Goal: Task Accomplishment & Management: Use online tool/utility

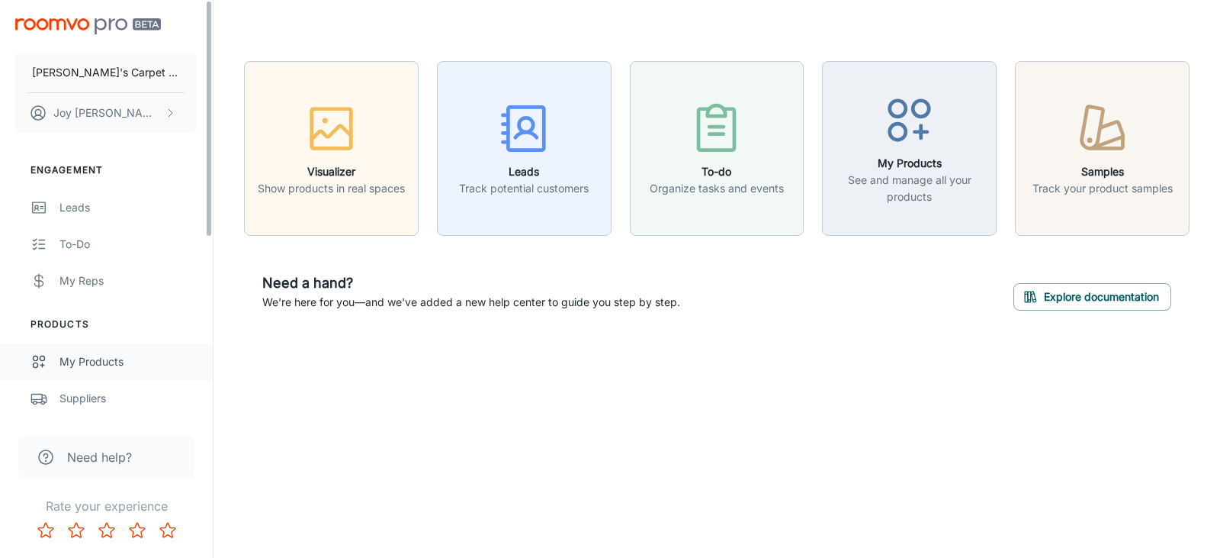
click at [97, 360] on div "My Products" at bounding box center [128, 361] width 138 height 17
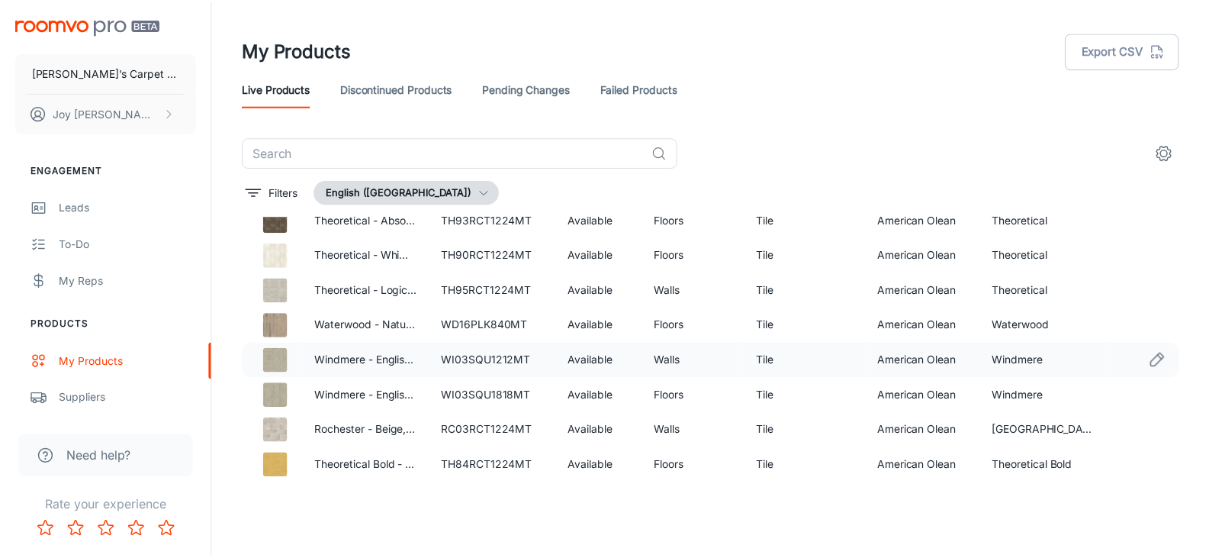
scroll to position [610, 0]
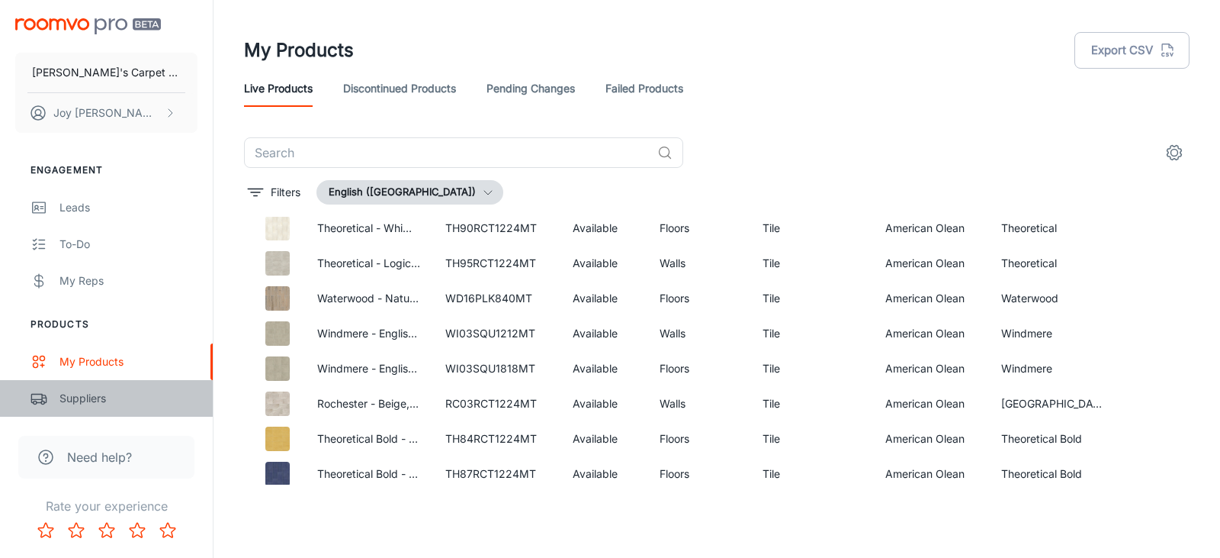
click at [82, 403] on div "Suppliers" at bounding box center [128, 398] width 138 height 17
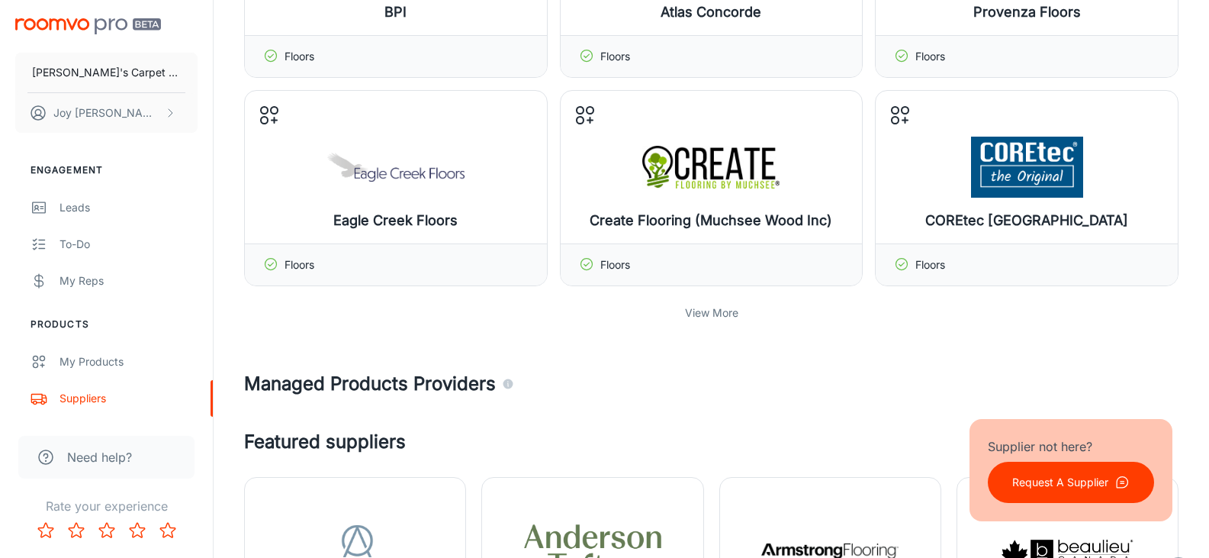
scroll to position [534, 0]
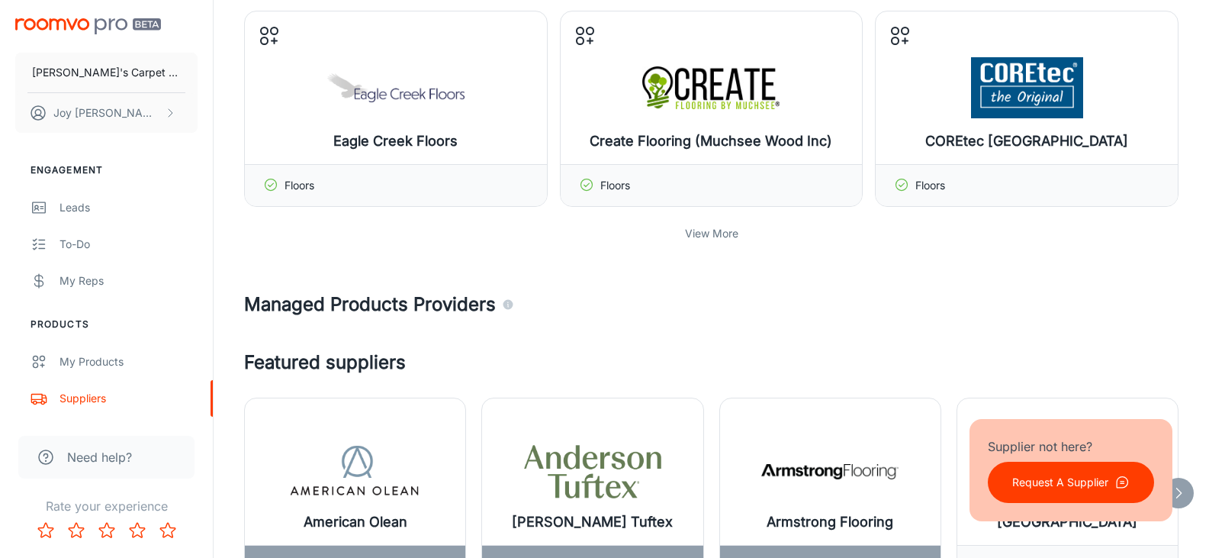
click at [689, 232] on p "View More" at bounding box center [711, 233] width 53 height 17
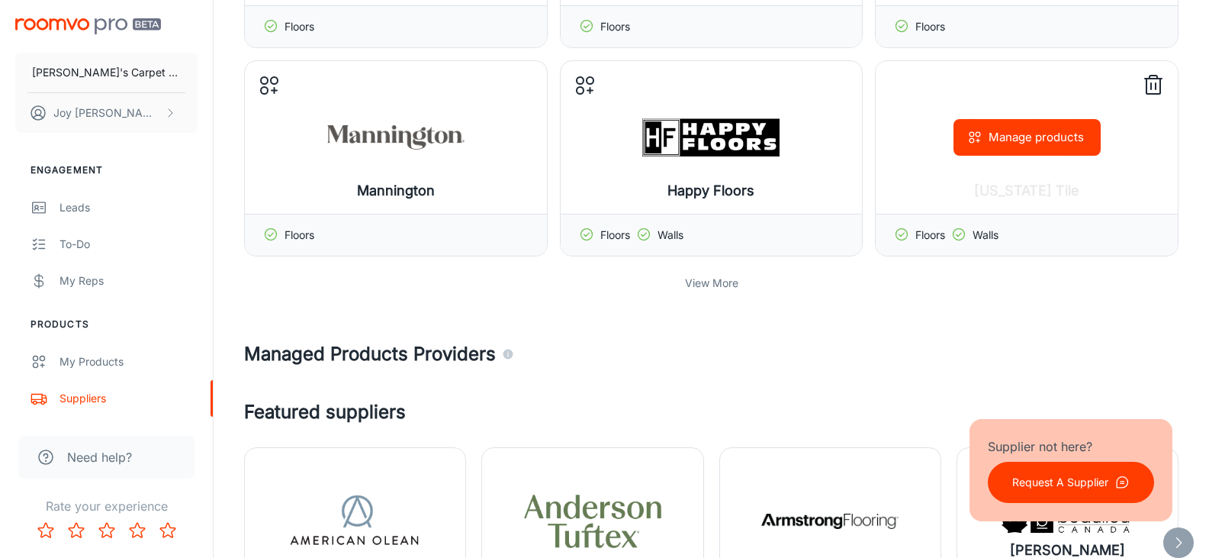
scroll to position [1220, 0]
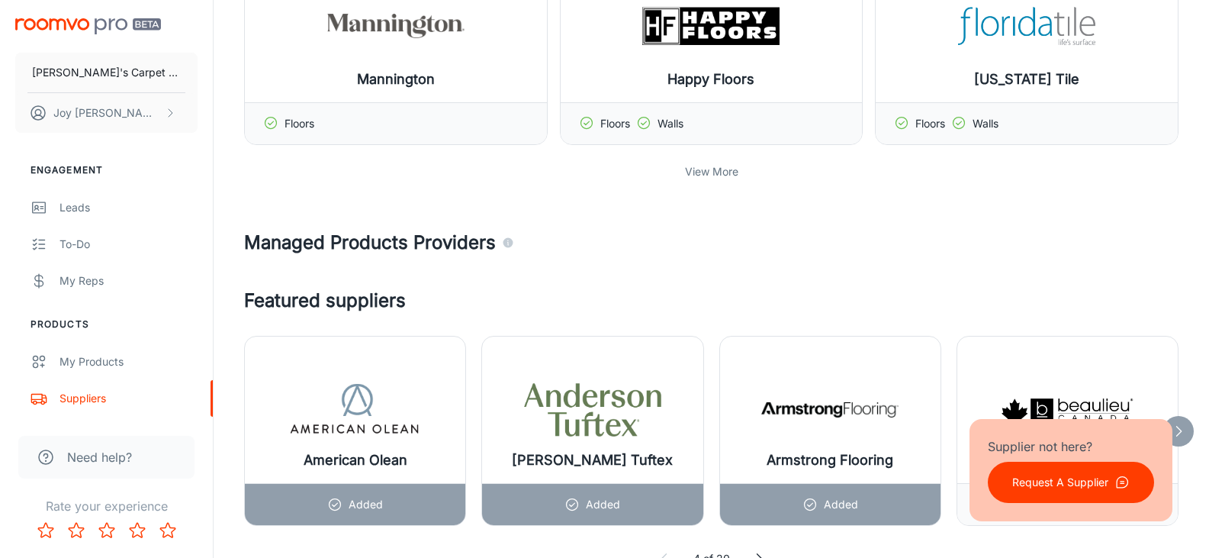
click at [706, 171] on p "View More" at bounding box center [711, 171] width 53 height 17
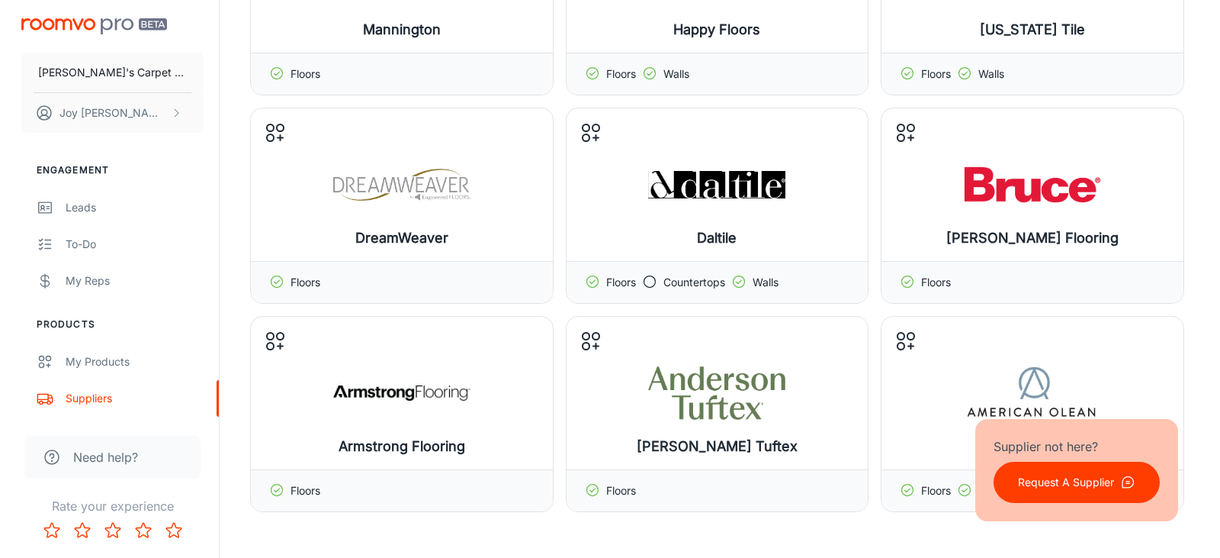
scroll to position [1297, 0]
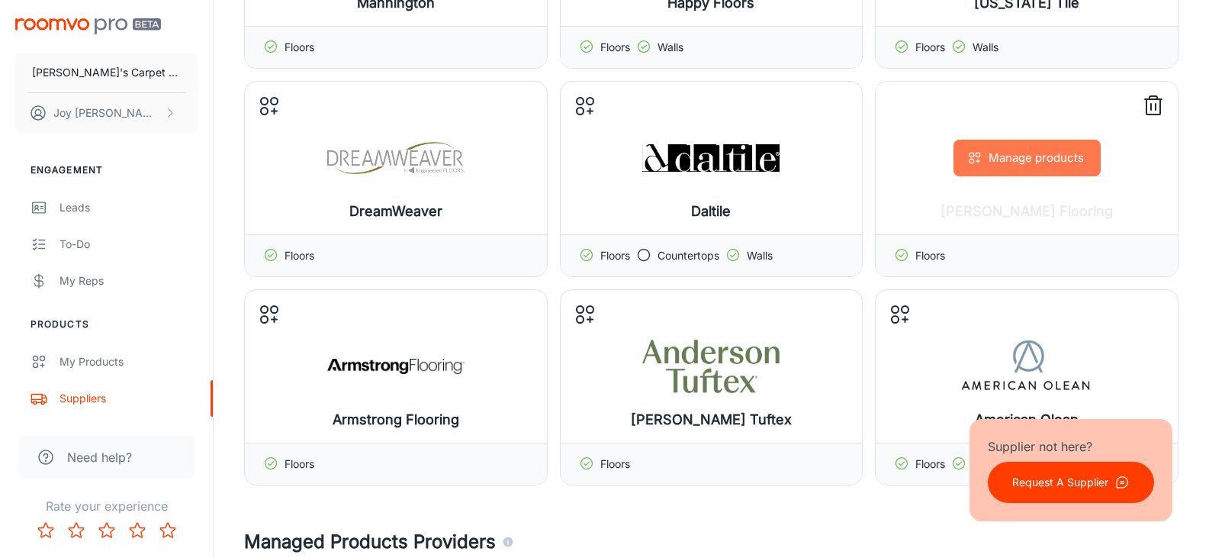
click at [1036, 150] on button "Manage products" at bounding box center [1026, 158] width 147 height 37
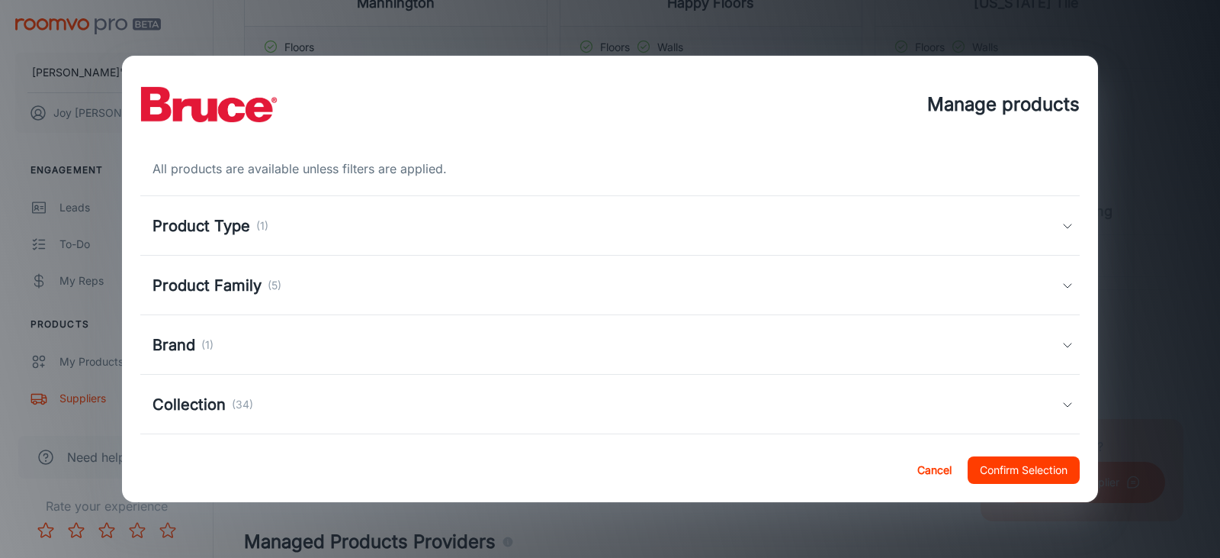
click at [1062, 223] on icon at bounding box center [1068, 226] width 12 height 12
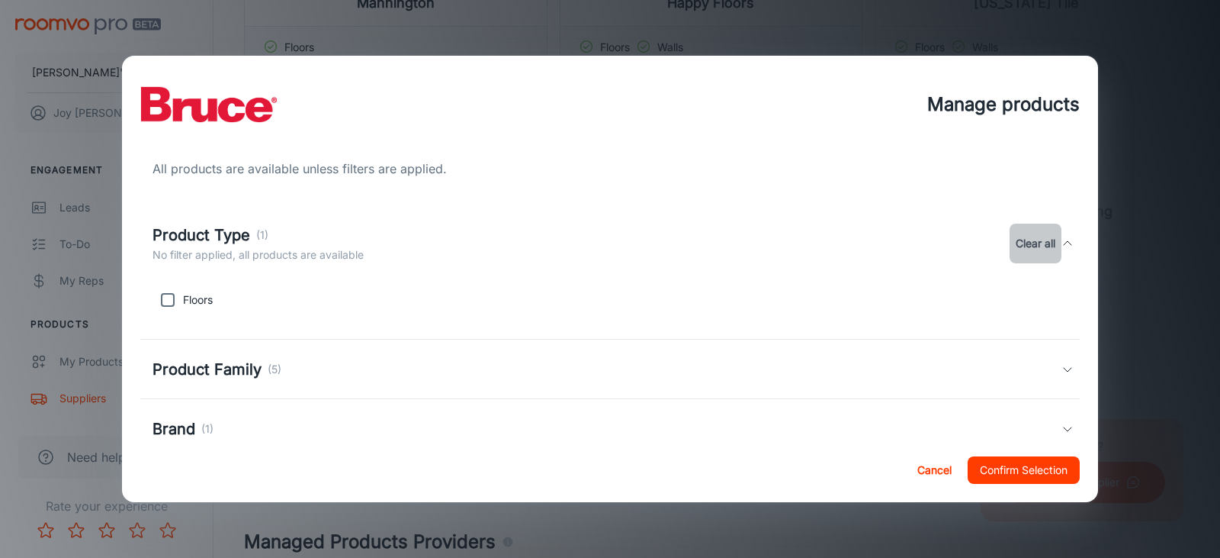
click at [1032, 242] on button "Clear all" at bounding box center [1036, 243] width 52 height 40
click at [1054, 362] on div "Product Family (5)" at bounding box center [610, 368] width 940 height 59
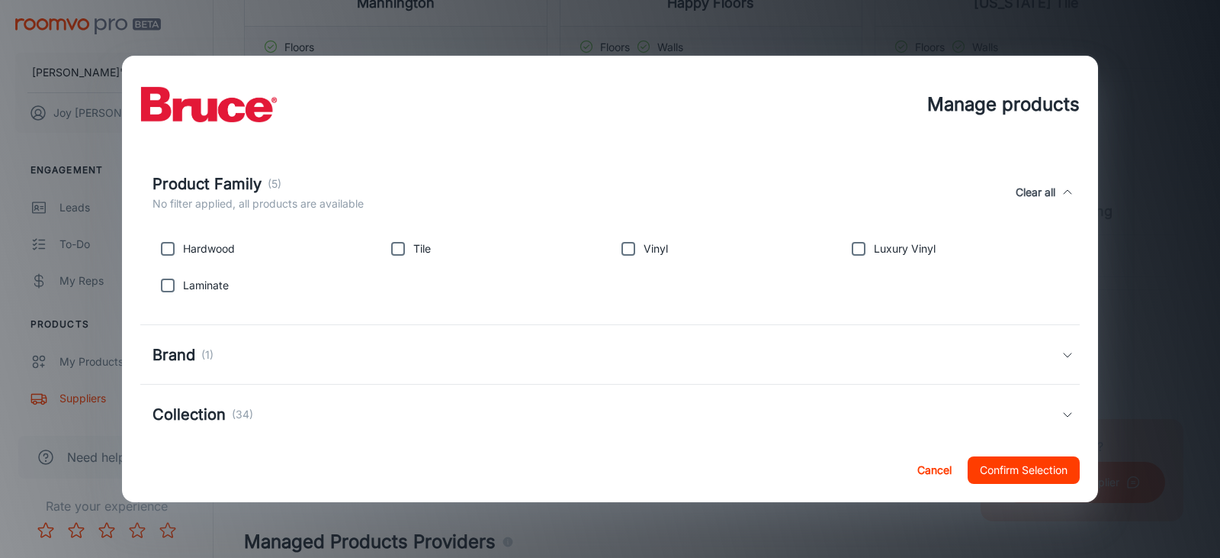
scroll to position [229, 0]
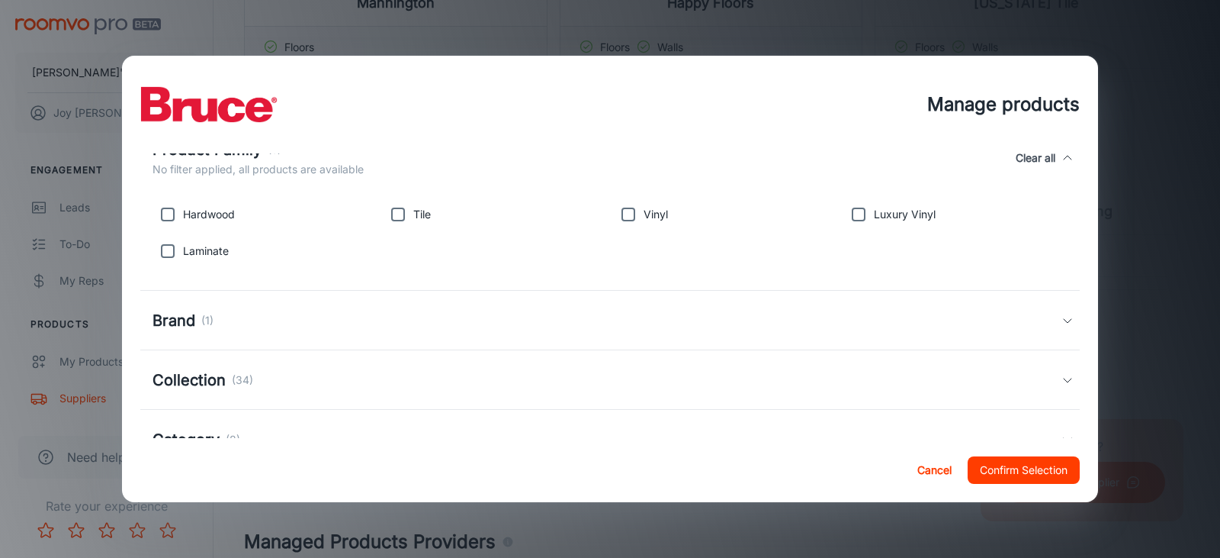
click at [172, 215] on input "checkbox" at bounding box center [168, 214] width 31 height 31
checkbox input "true"
click at [1046, 384] on div "Collection (34)" at bounding box center [607, 379] width 909 height 23
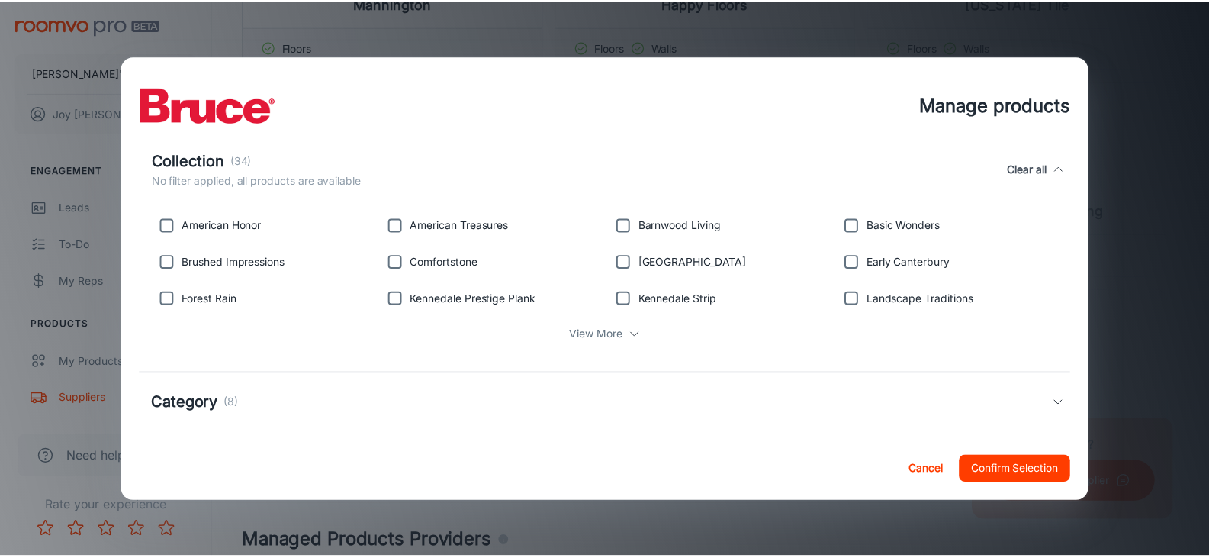
scroll to position [471, 0]
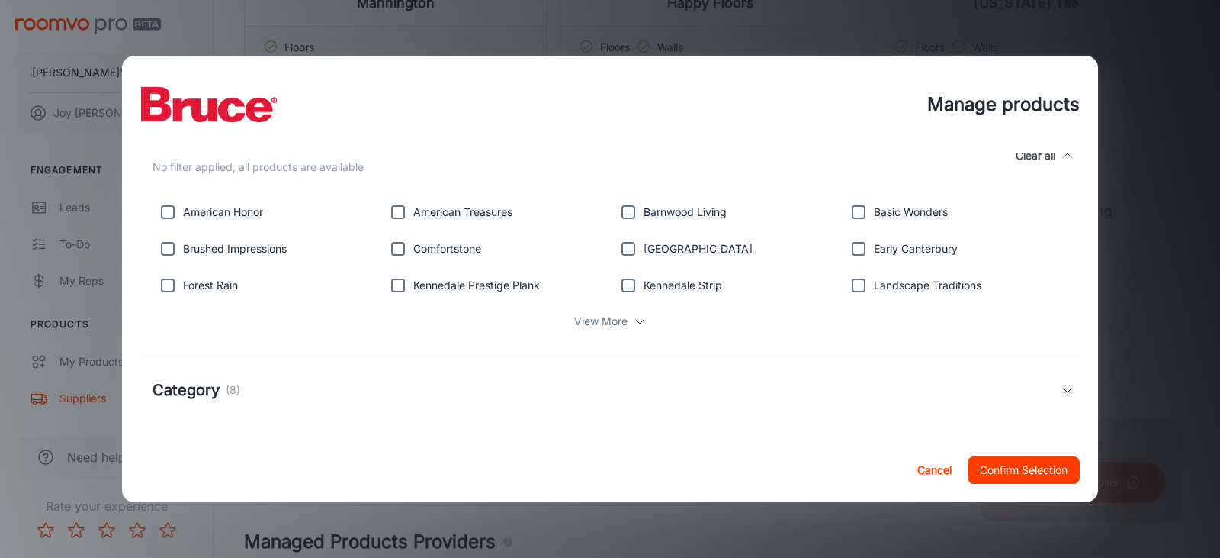
click at [1024, 478] on button "Confirm Selection" at bounding box center [1024, 469] width 112 height 27
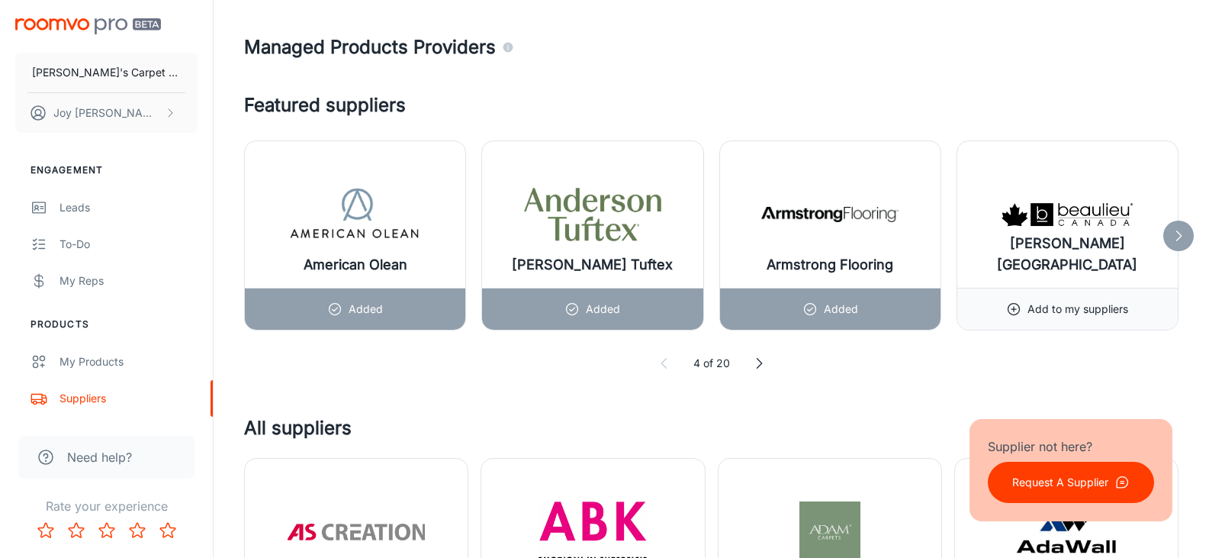
scroll to position [1830, 0]
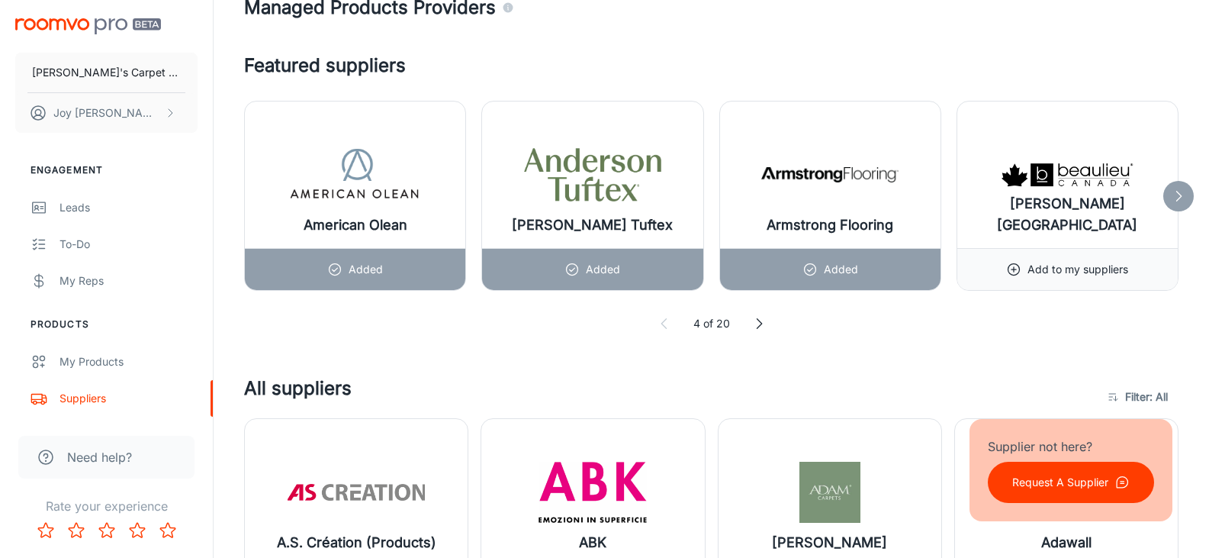
click at [757, 322] on icon at bounding box center [758, 323] width 15 height 15
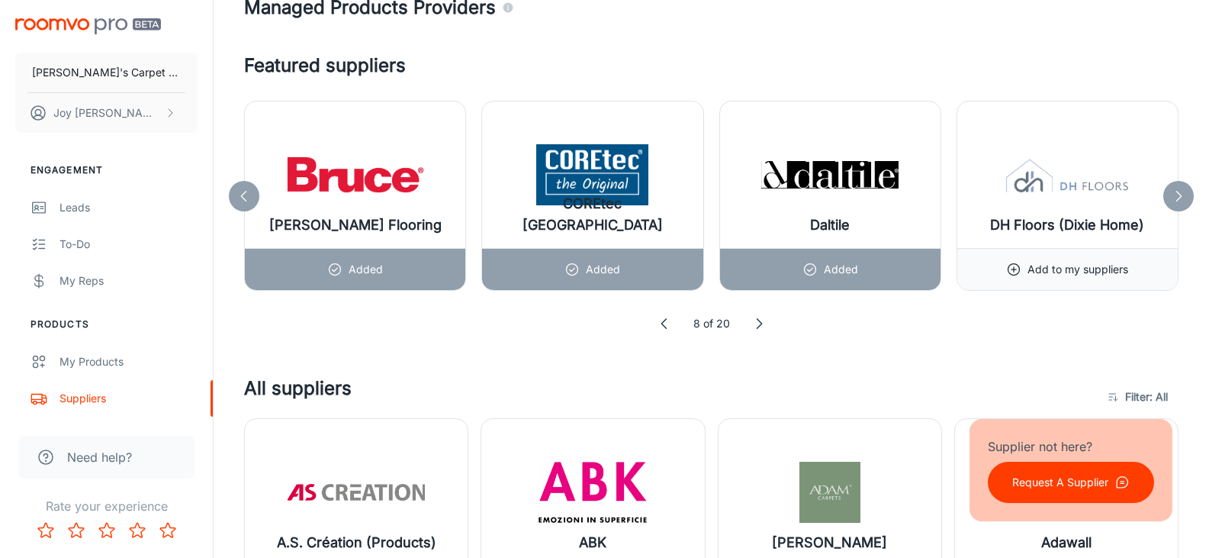
click at [757, 322] on icon at bounding box center [758, 323] width 15 height 15
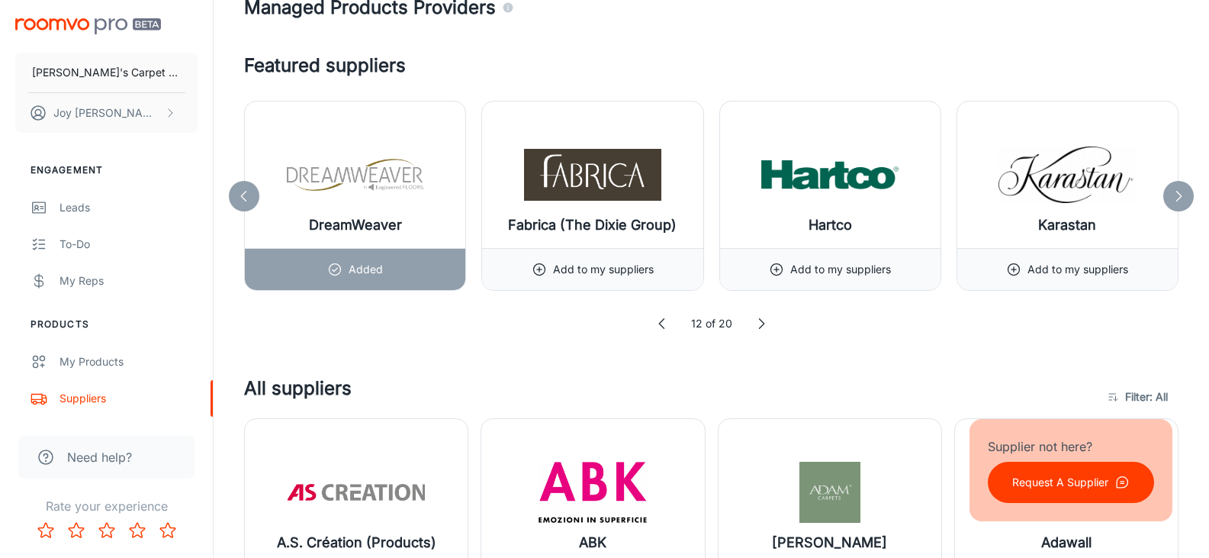
click at [757, 322] on icon at bounding box center [761, 323] width 15 height 15
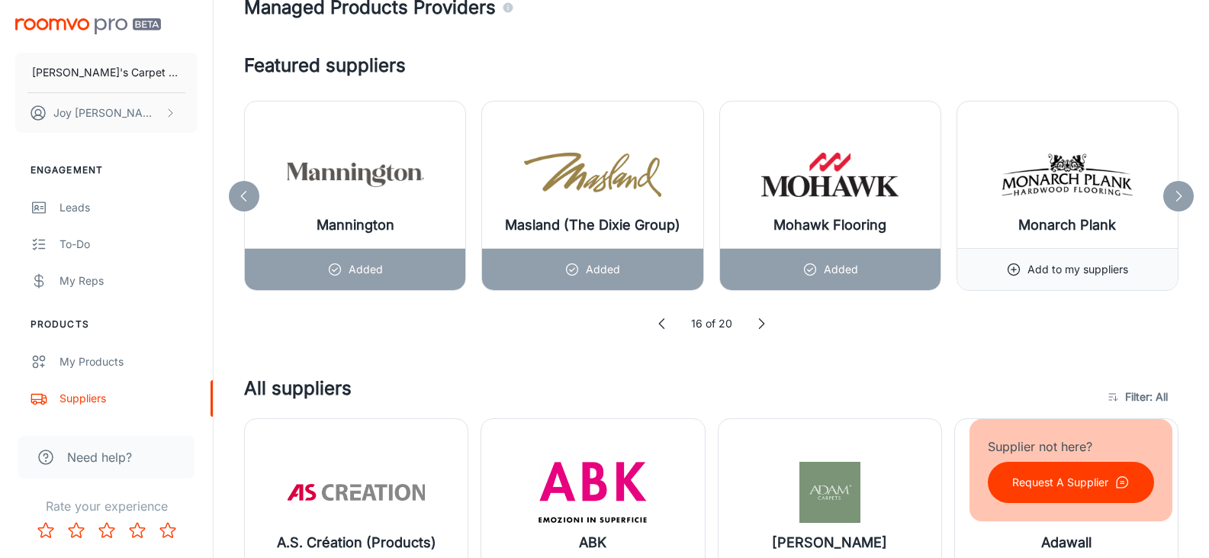
click at [757, 322] on icon at bounding box center [761, 323] width 15 height 15
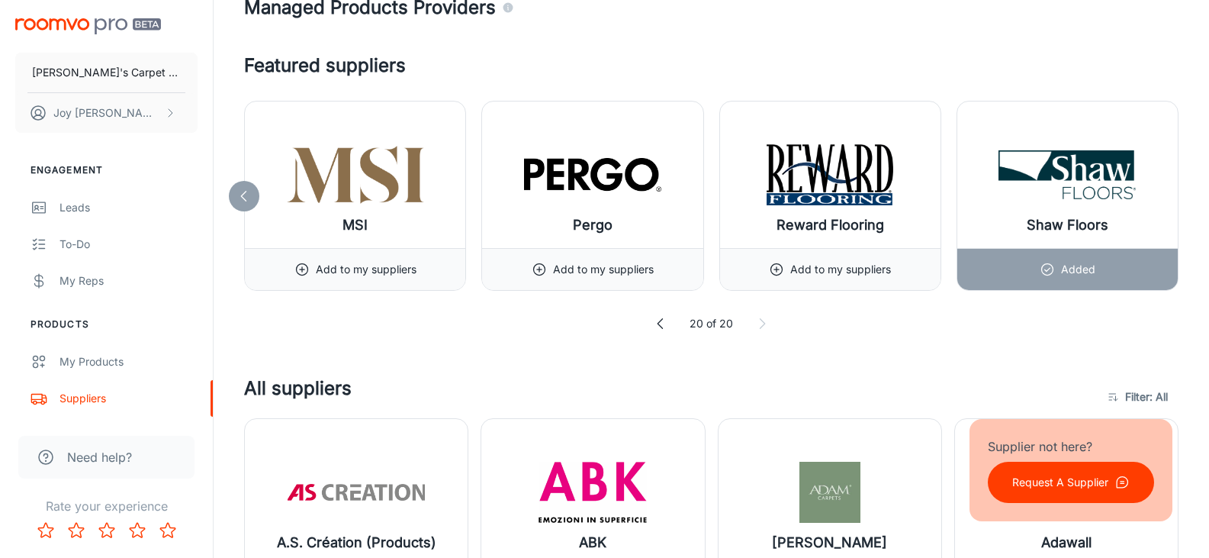
click at [757, 322] on icon at bounding box center [761, 323] width 15 height 15
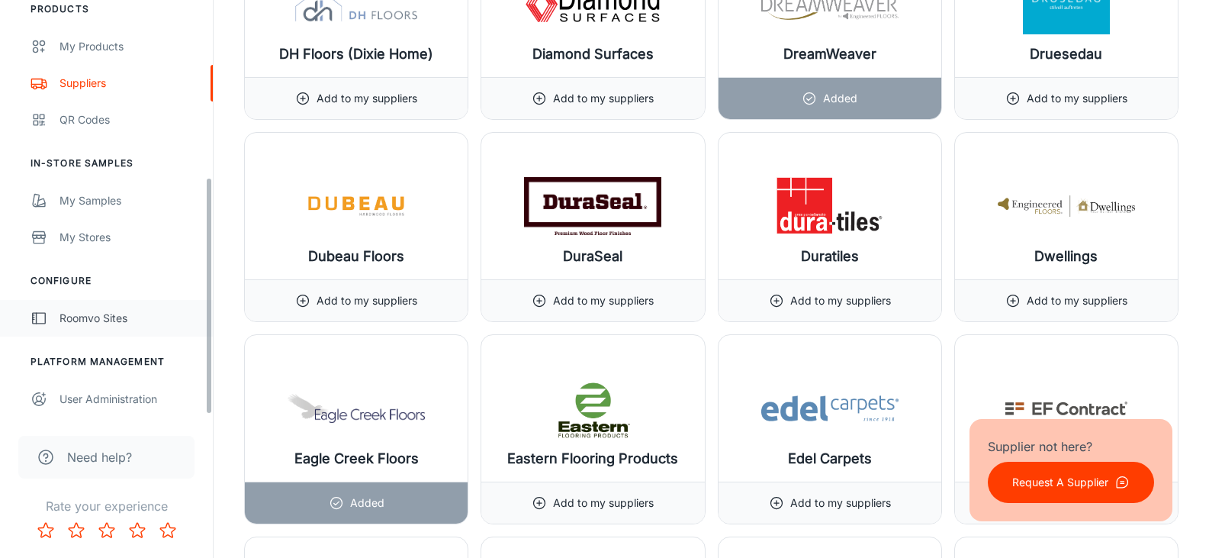
scroll to position [239, 0]
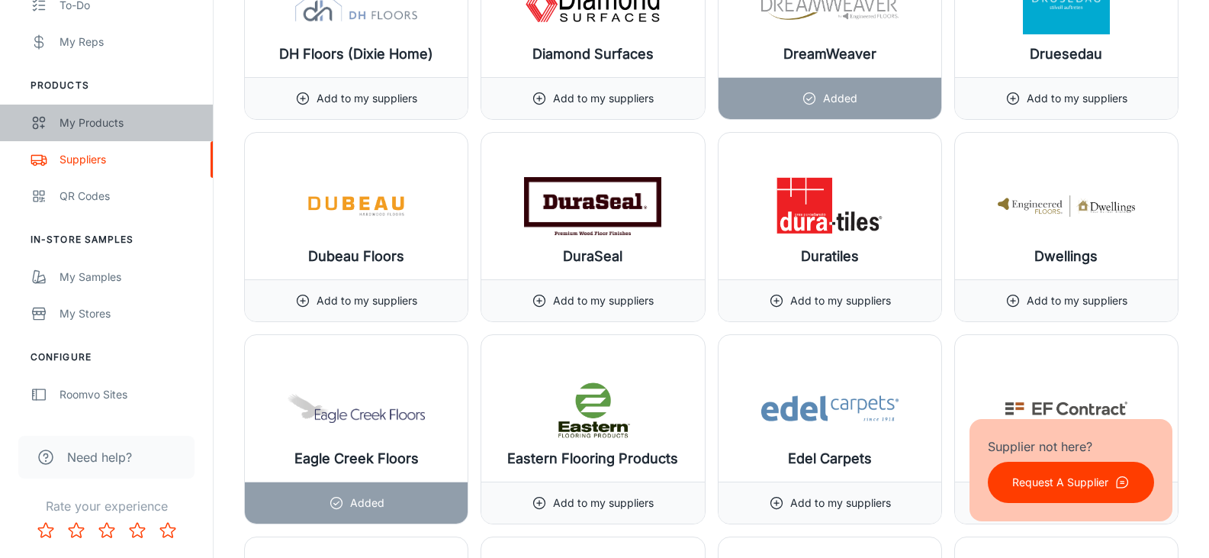
click at [92, 112] on link "My Products" at bounding box center [106, 122] width 213 height 37
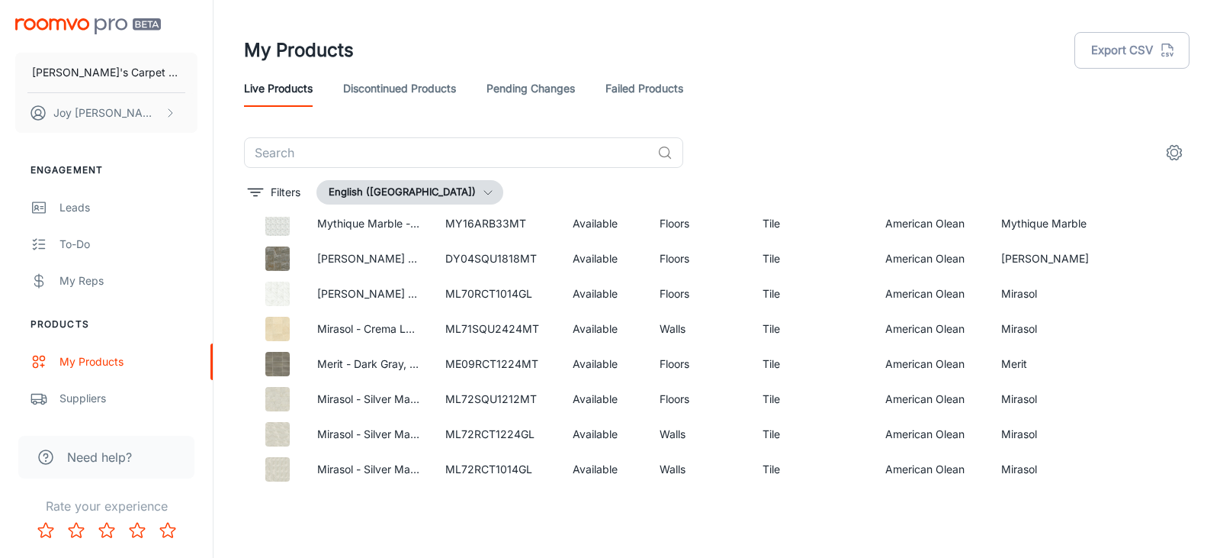
scroll to position [1914, 0]
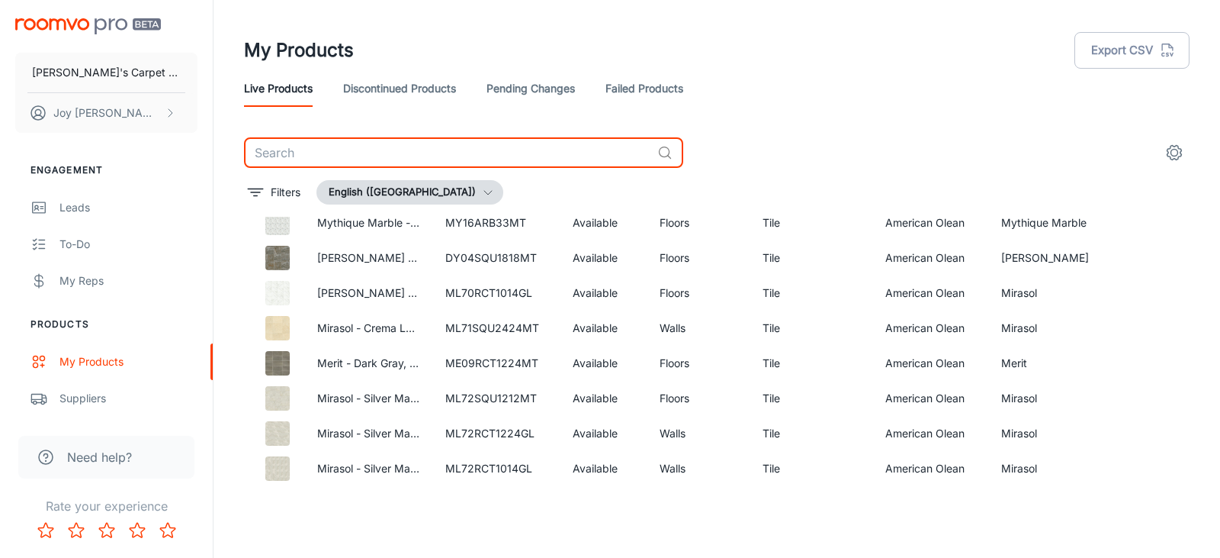
click at [347, 153] on input "text" at bounding box center [447, 152] width 407 height 31
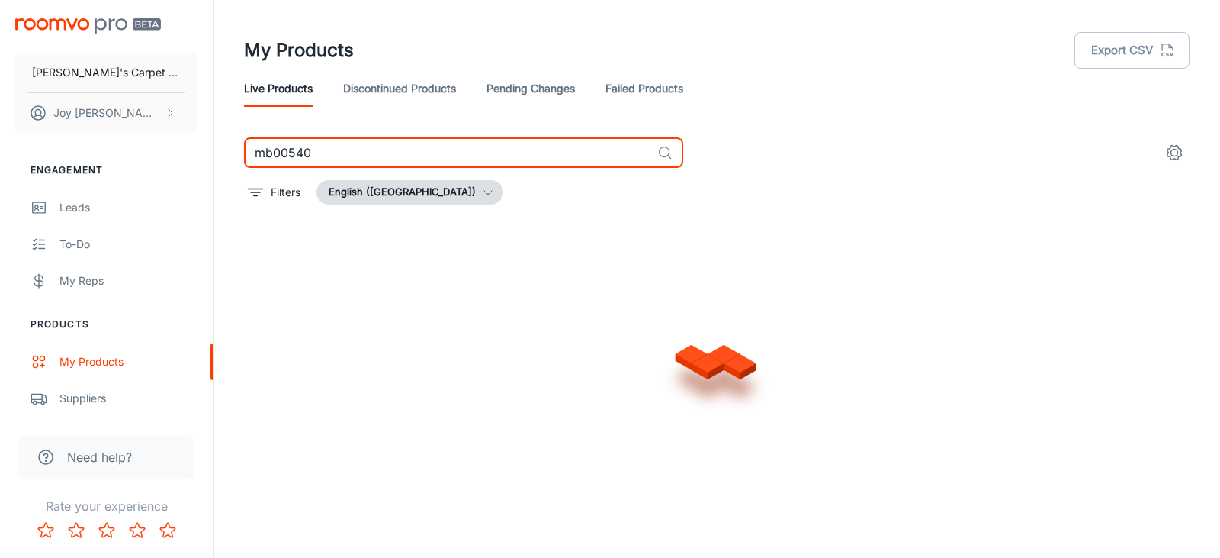
type input "mb005401"
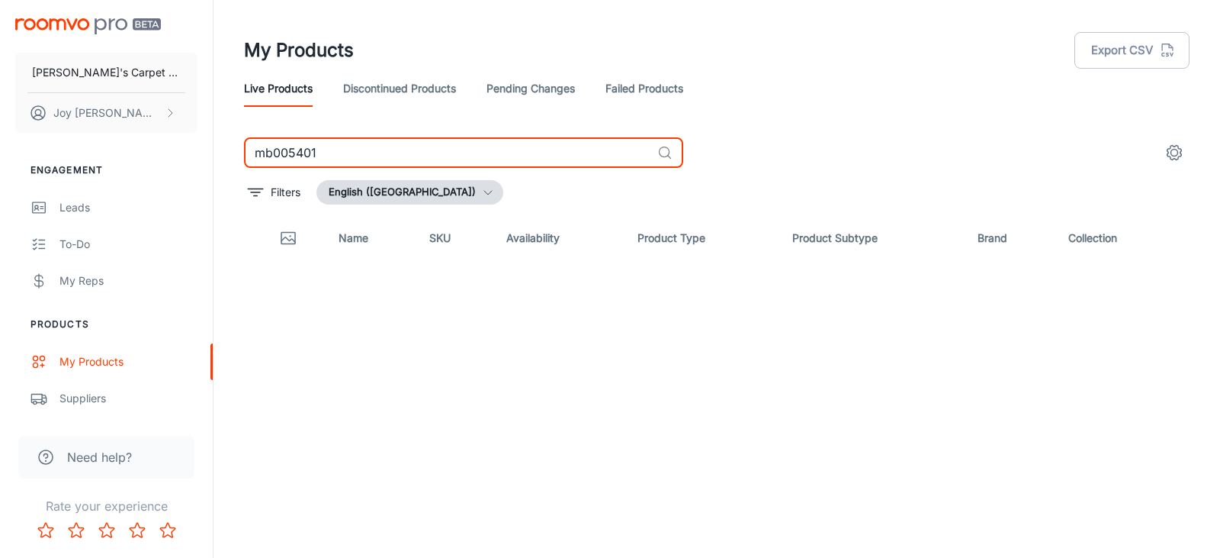
drag, startPoint x: 346, startPoint y: 160, endPoint x: 220, endPoint y: 158, distance: 125.9
click at [220, 158] on div "My Products Export CSV Live Products Discontinued Products Pending Changes Fail…" at bounding box center [717, 272] width 1007 height 545
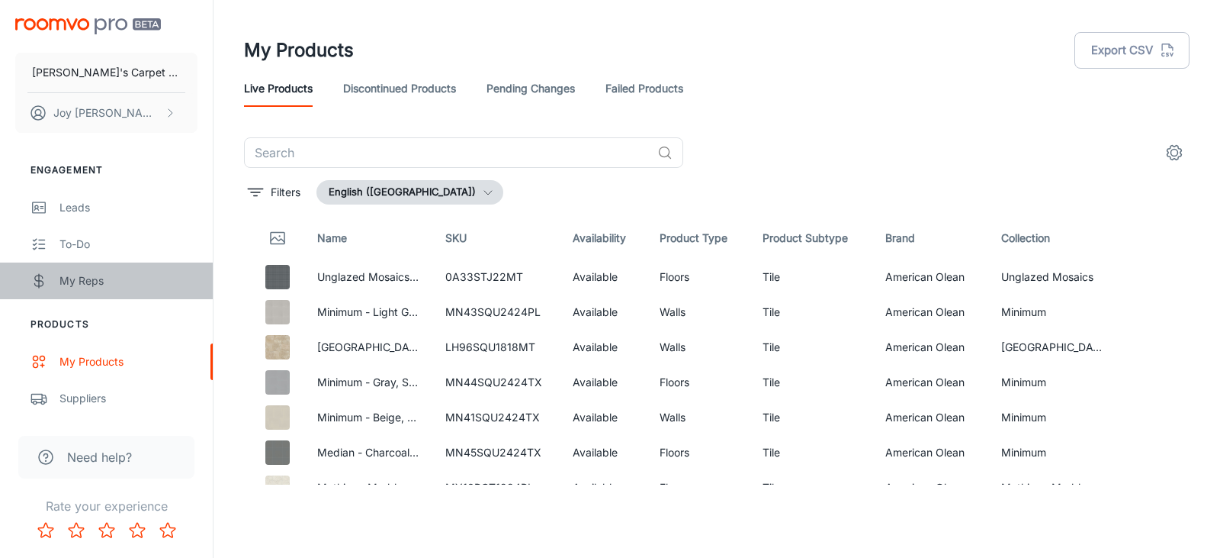
click at [63, 282] on div "My Reps" at bounding box center [128, 280] width 138 height 17
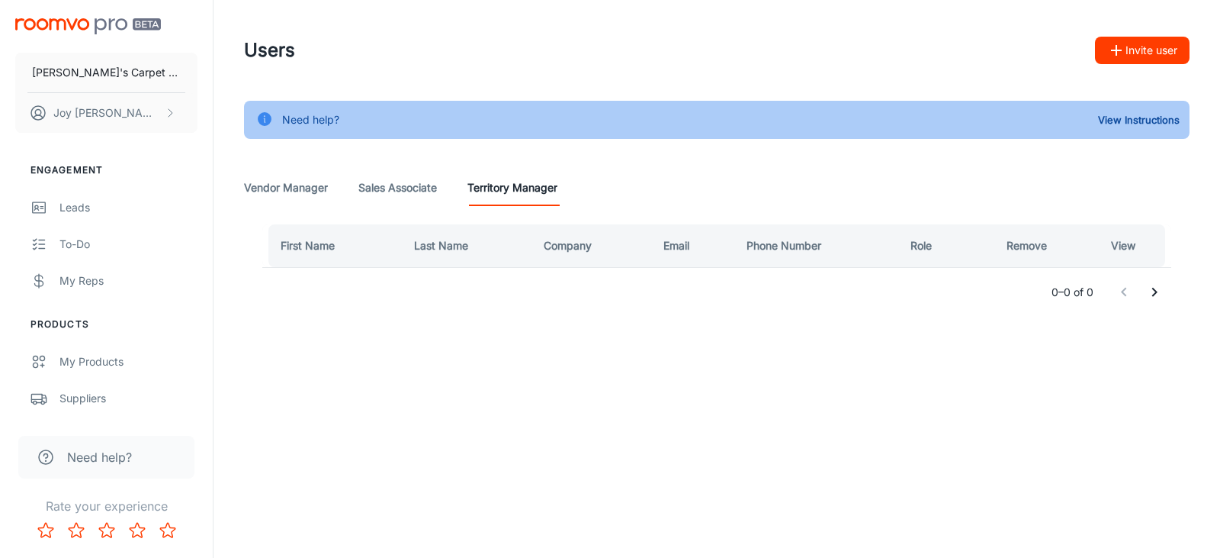
click at [394, 193] on Associate "Sales Associate" at bounding box center [397, 187] width 79 height 37
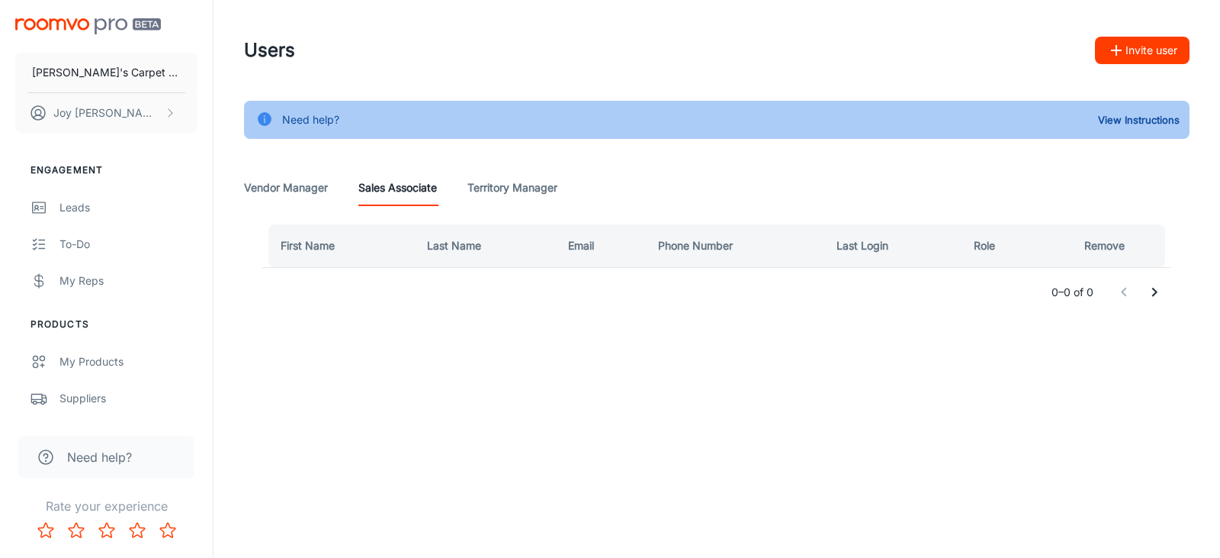
click at [314, 185] on Manager "Vendor Manager" at bounding box center [286, 187] width 84 height 37
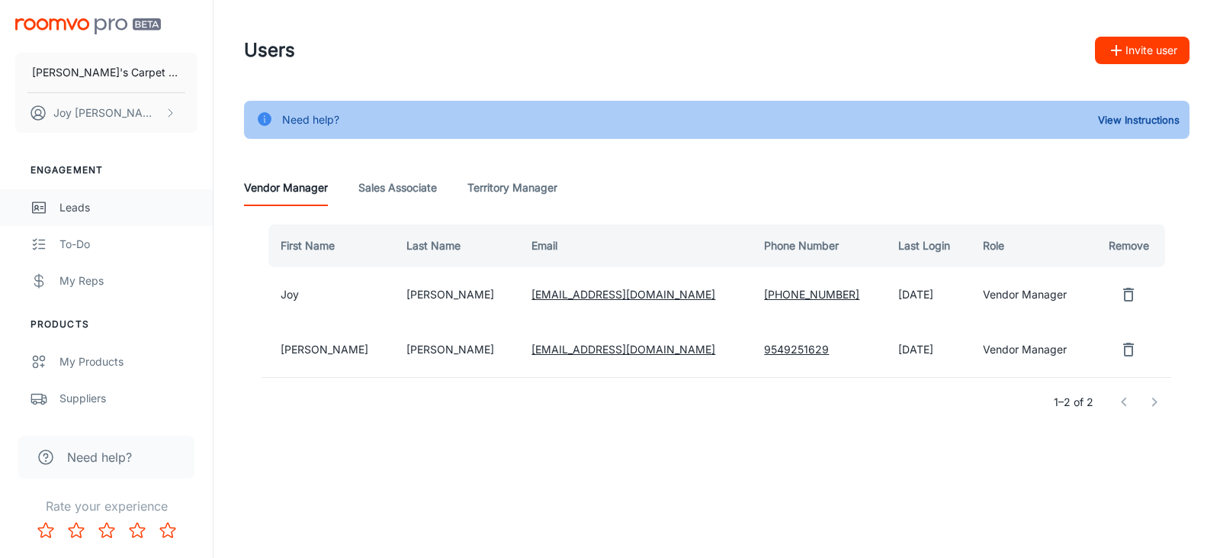
click at [50, 201] on link "Leads" at bounding box center [106, 207] width 213 height 37
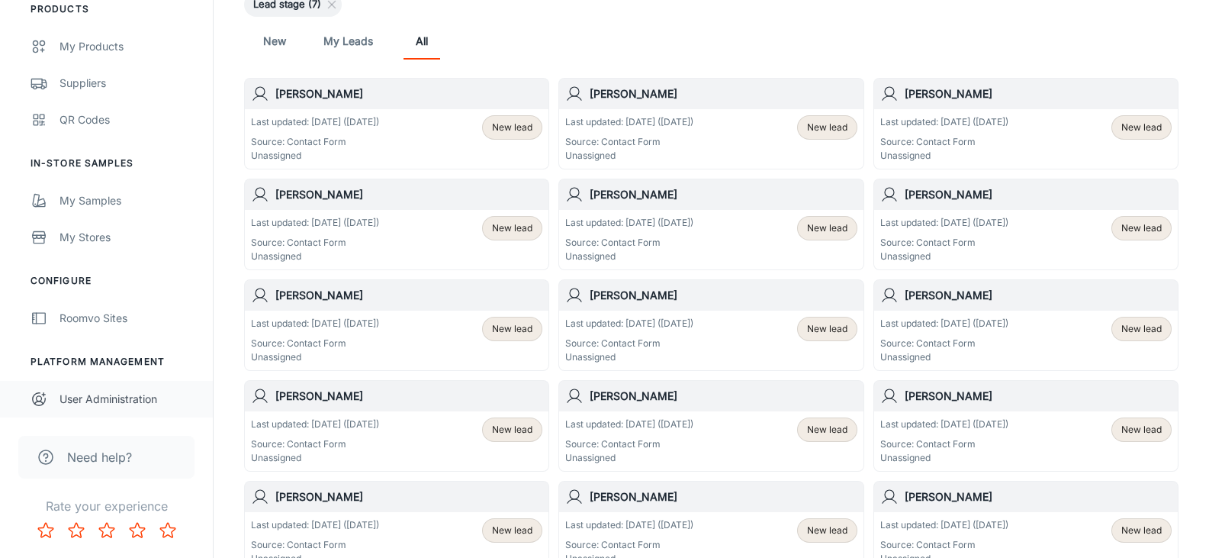
scroll to position [153, 0]
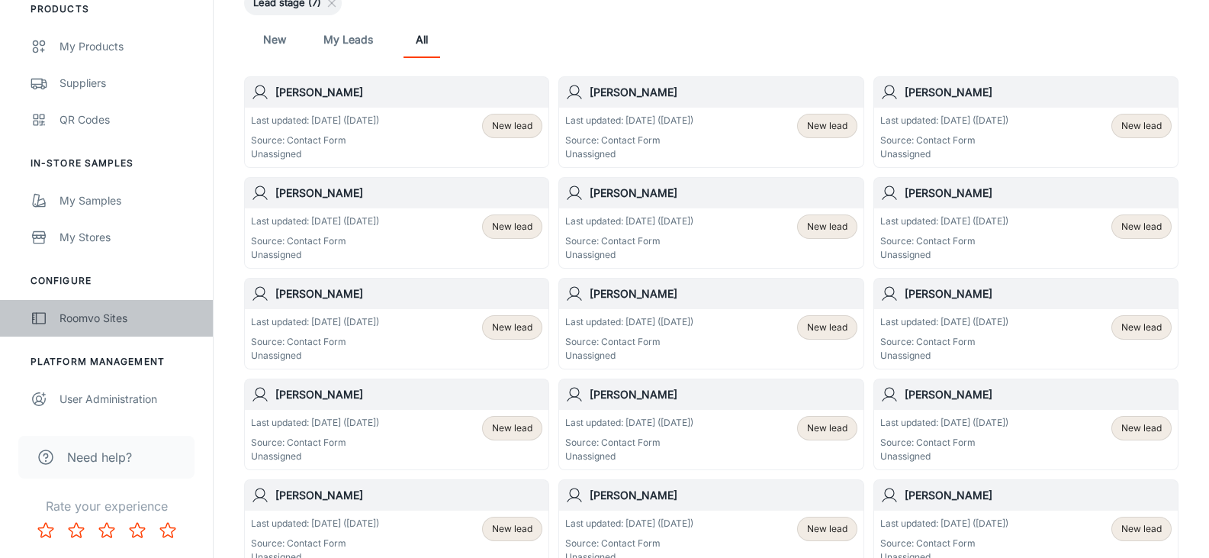
click at [108, 320] on div "Roomvo Sites" at bounding box center [128, 318] width 138 height 17
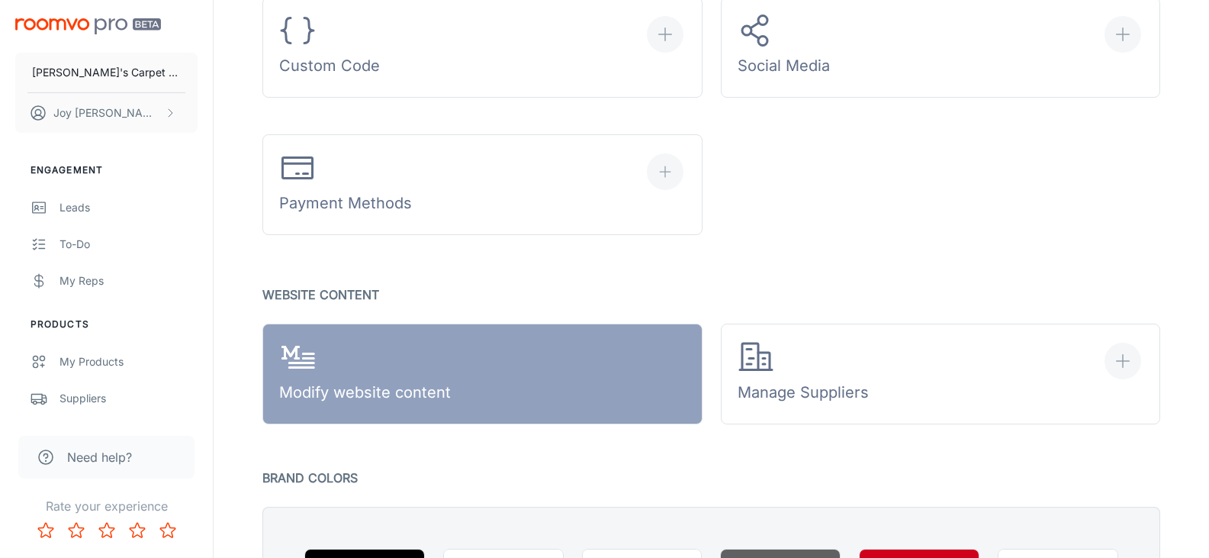
scroll to position [763, 0]
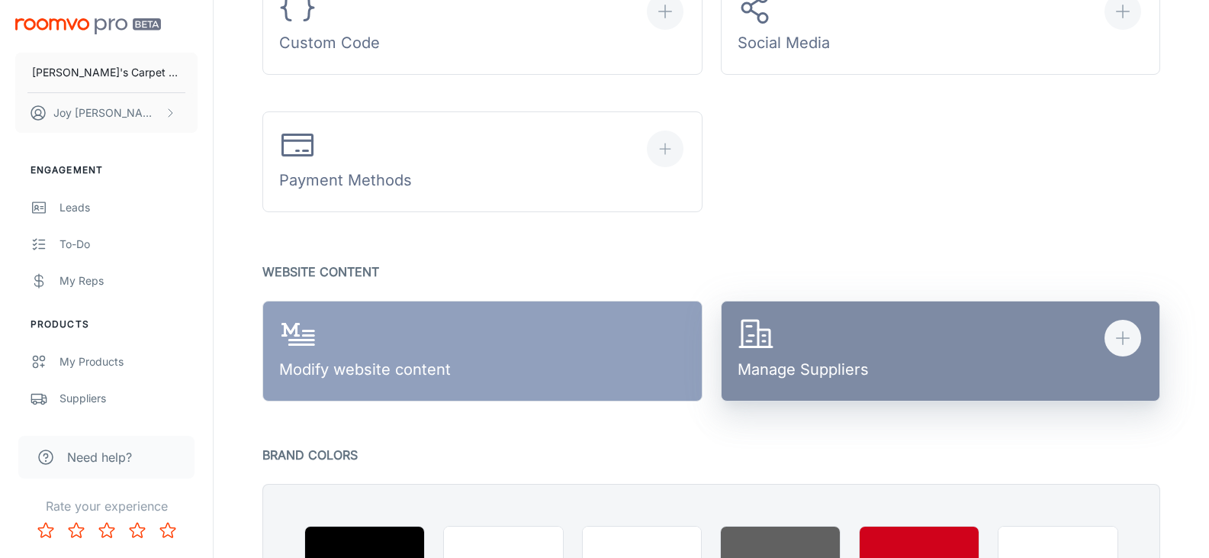
click at [935, 322] on button "Manage Suppliers" at bounding box center [941, 350] width 440 height 101
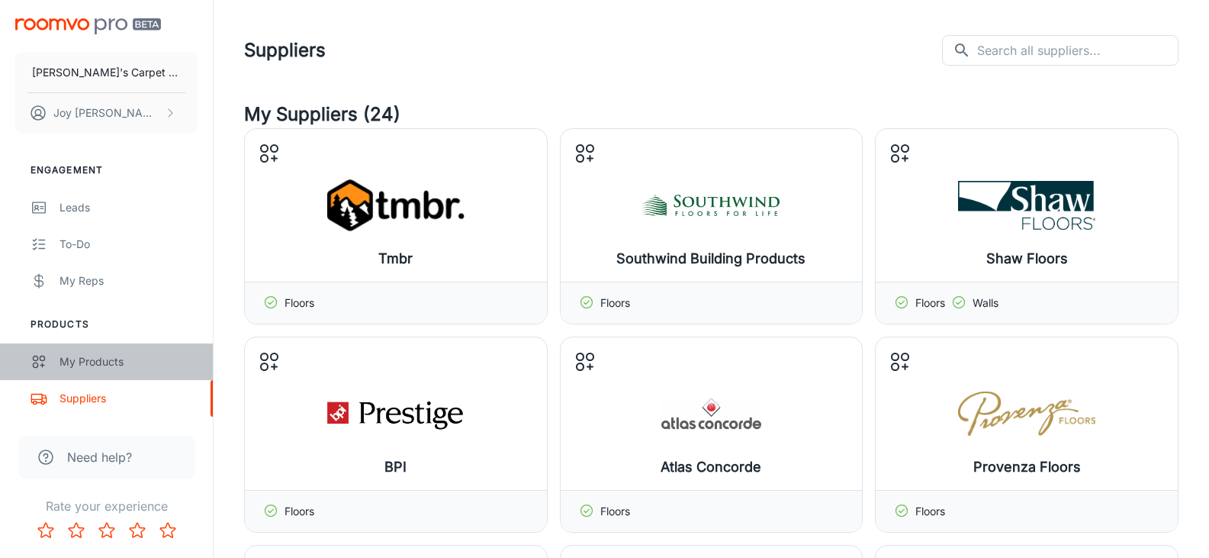
click at [97, 363] on div "My Products" at bounding box center [128, 361] width 138 height 17
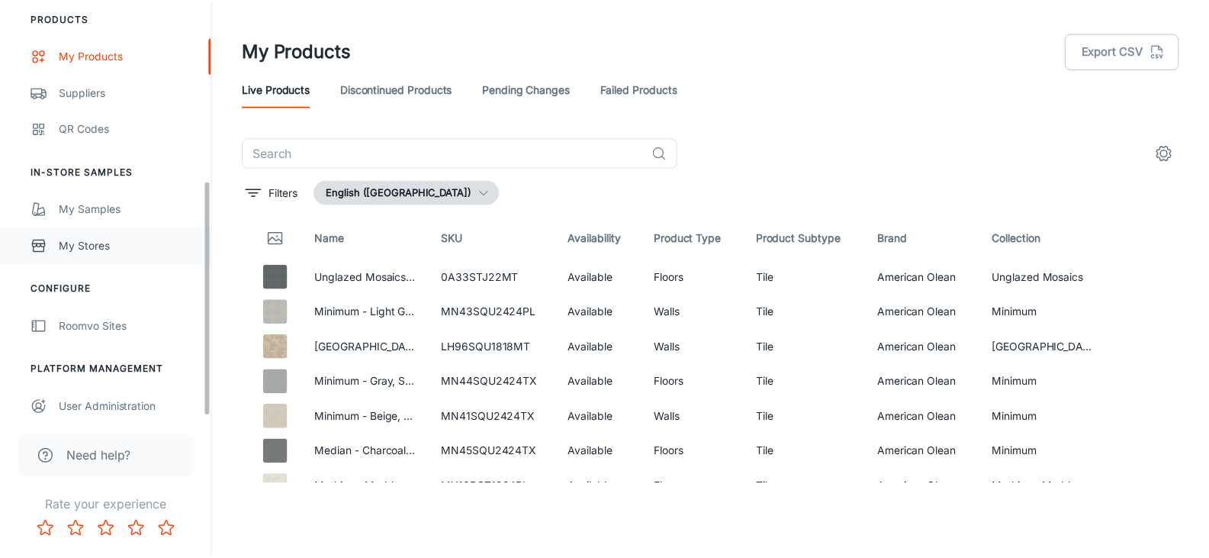
scroll to position [315, 0]
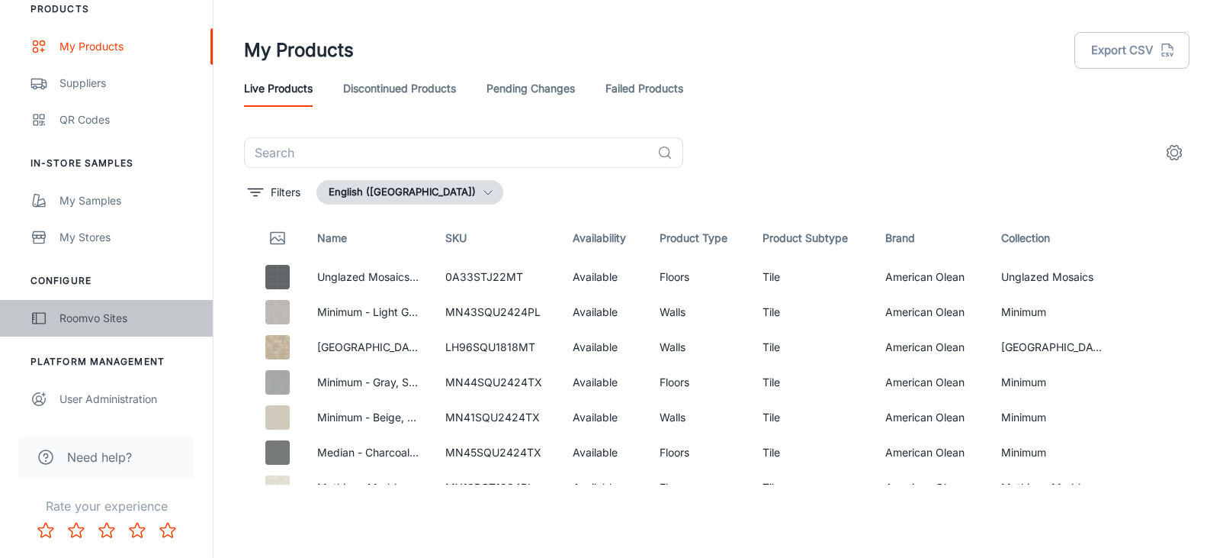
click at [85, 323] on div "Roomvo Sites" at bounding box center [128, 318] width 138 height 17
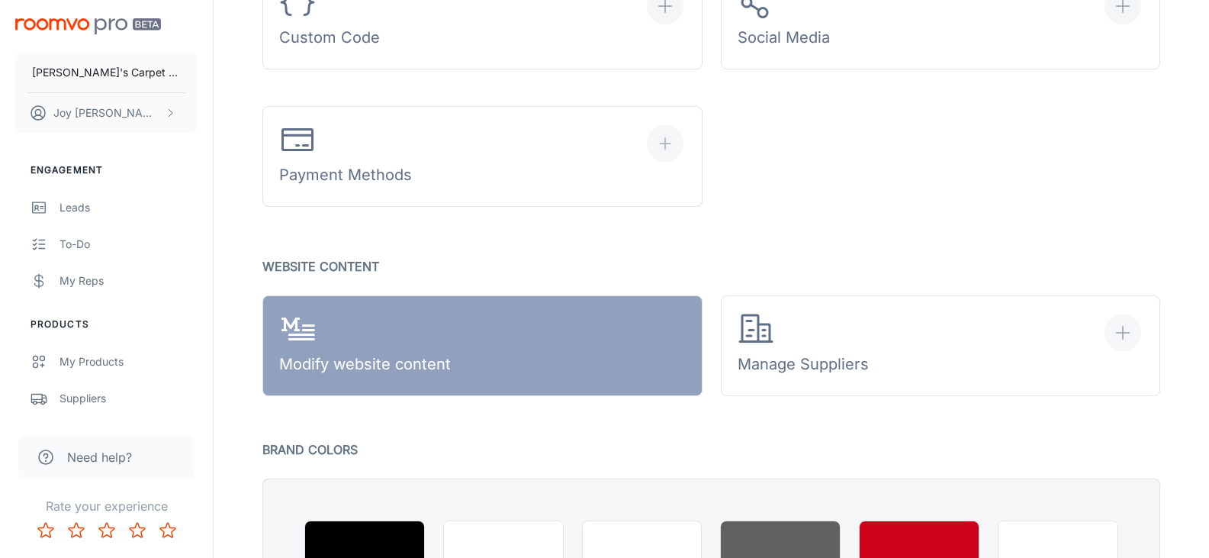
scroll to position [727, 0]
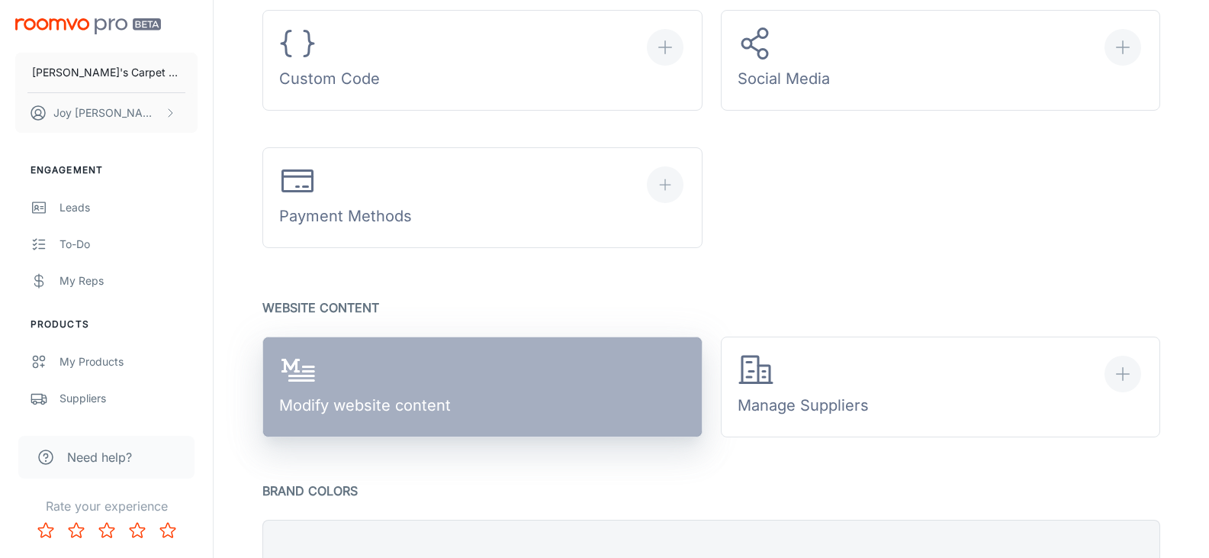
click at [367, 391] on div "Modify website content" at bounding box center [365, 387] width 172 height 71
